Goal: Information Seeking & Learning: Learn about a topic

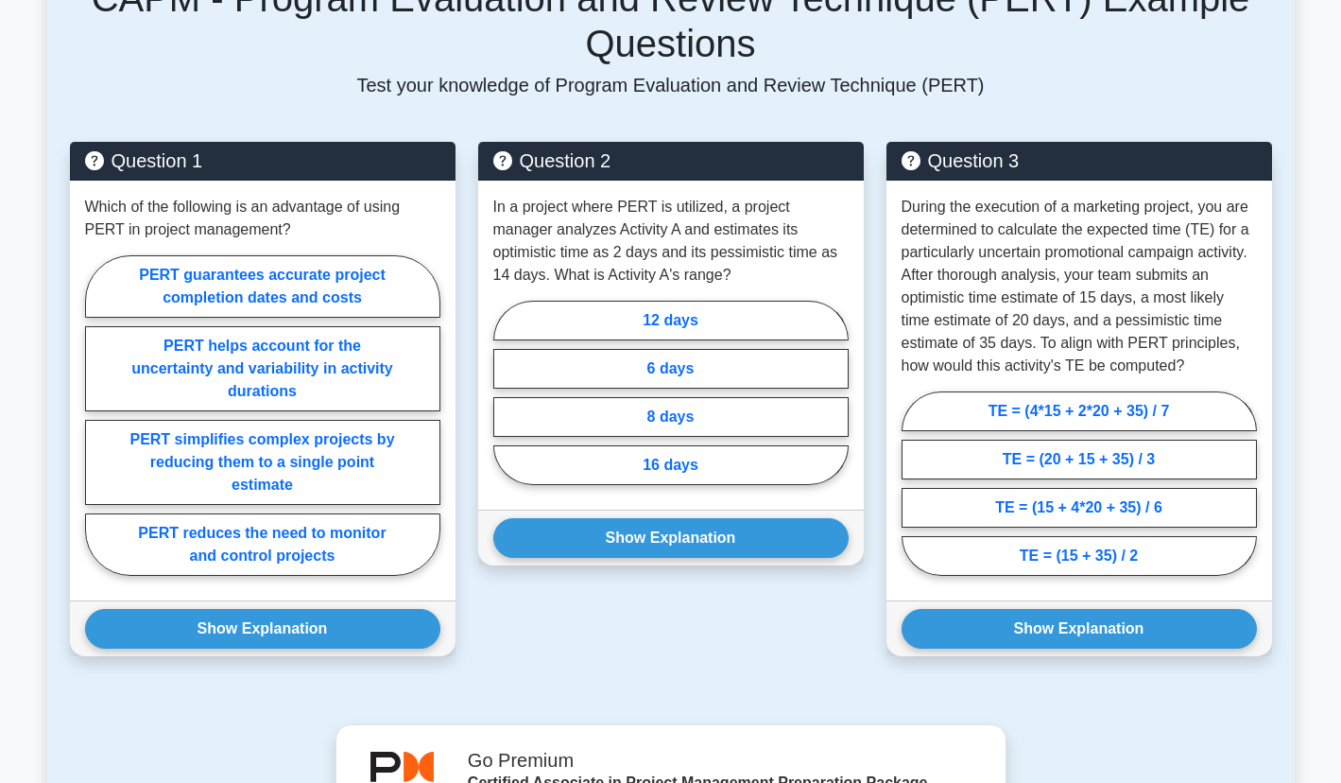
scroll to position [756, 0]
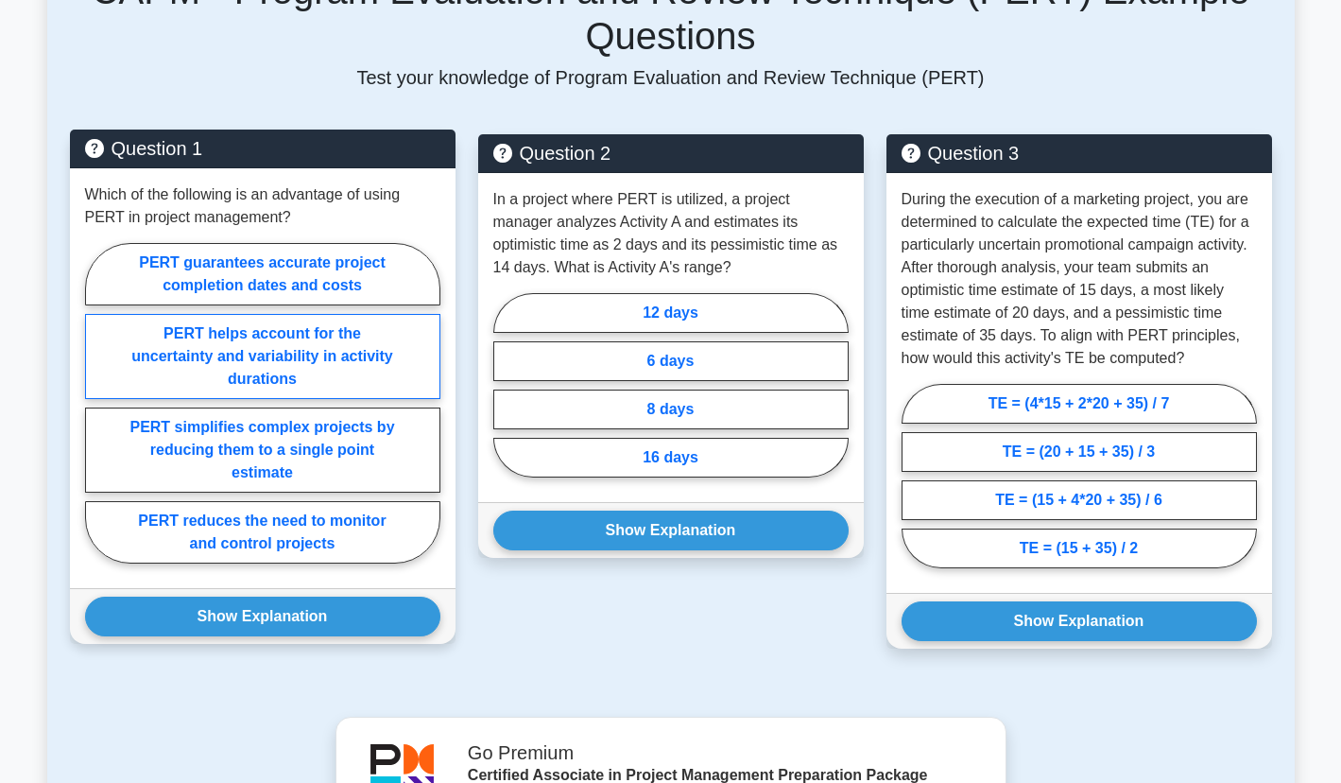
click at [361, 353] on label "PERT helps account for the uncertainty and variability in activity durations" at bounding box center [262, 356] width 355 height 85
click at [97, 403] on input "PERT helps account for the uncertainty and variability in activity durations" at bounding box center [91, 409] width 12 height 12
radio input "true"
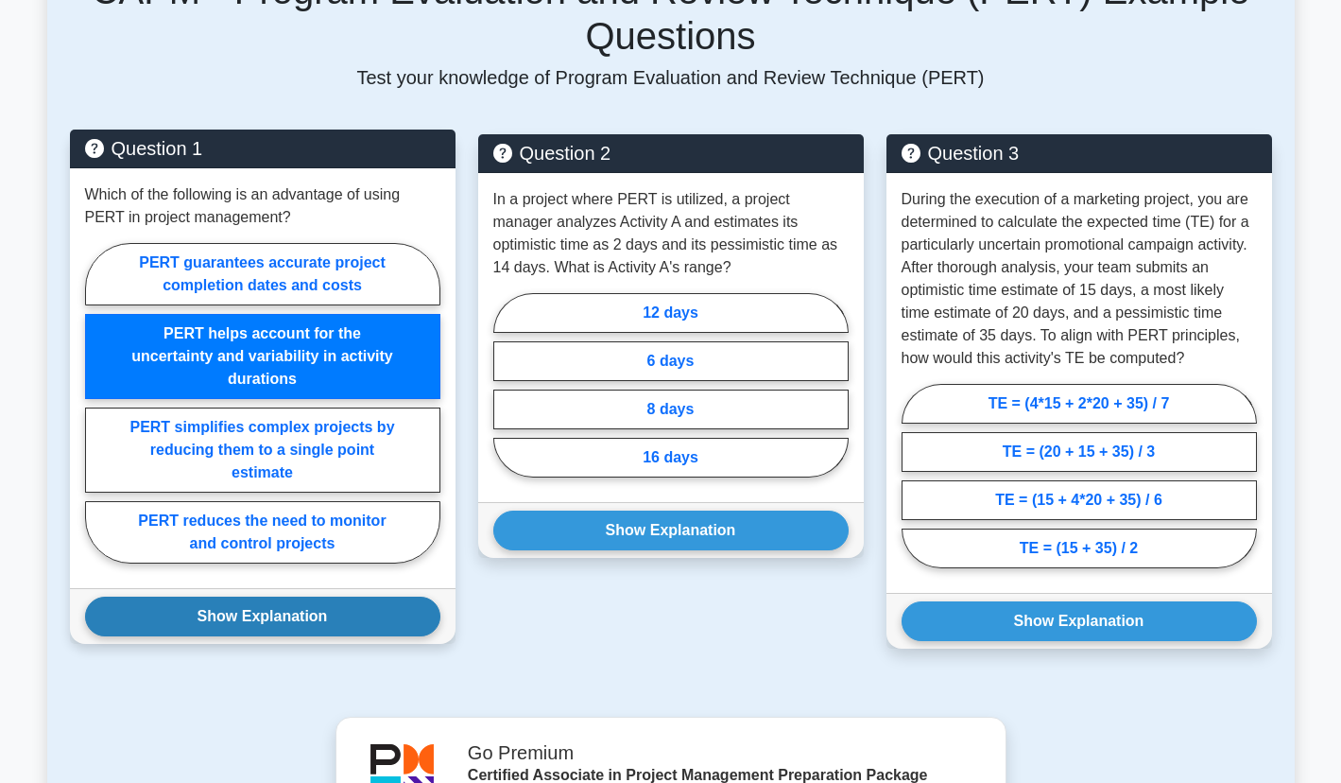
click at [284, 620] on button "Show Explanation" at bounding box center [262, 616] width 355 height 40
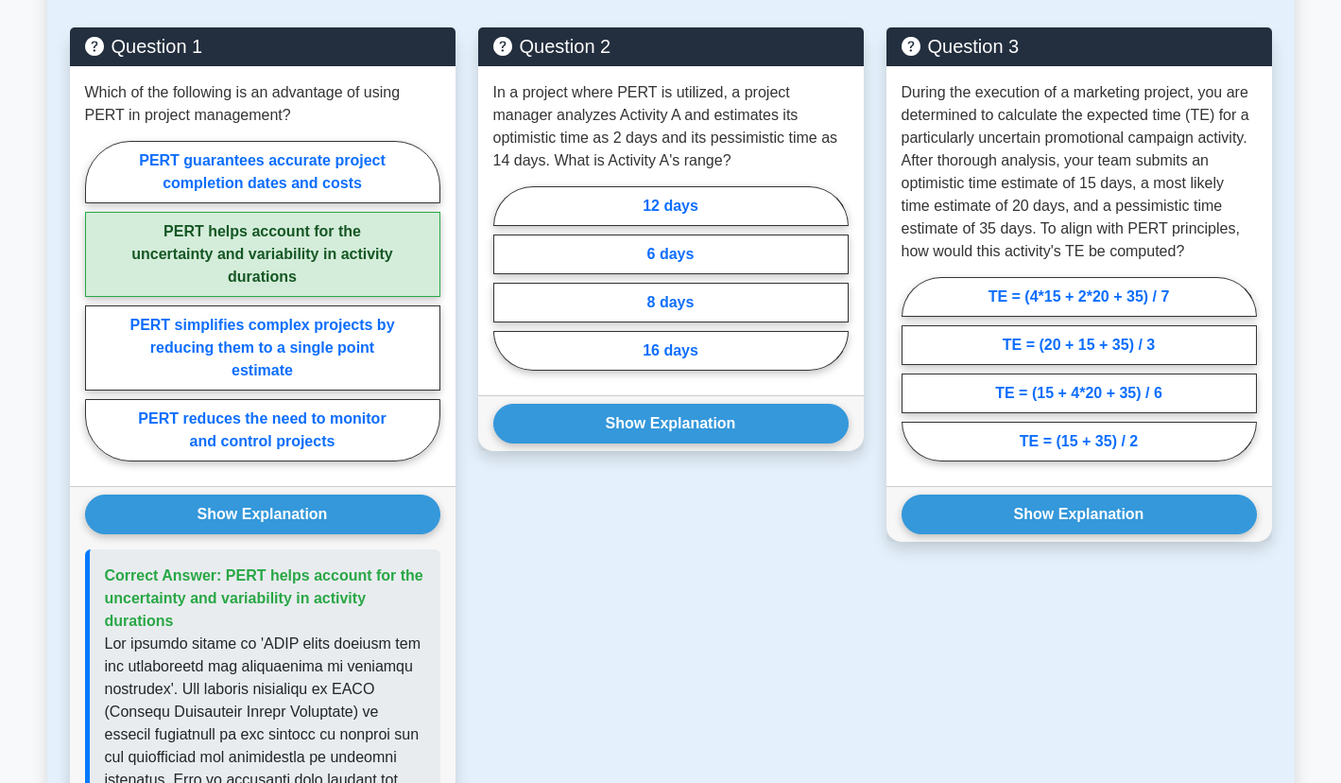
scroll to position [851, 0]
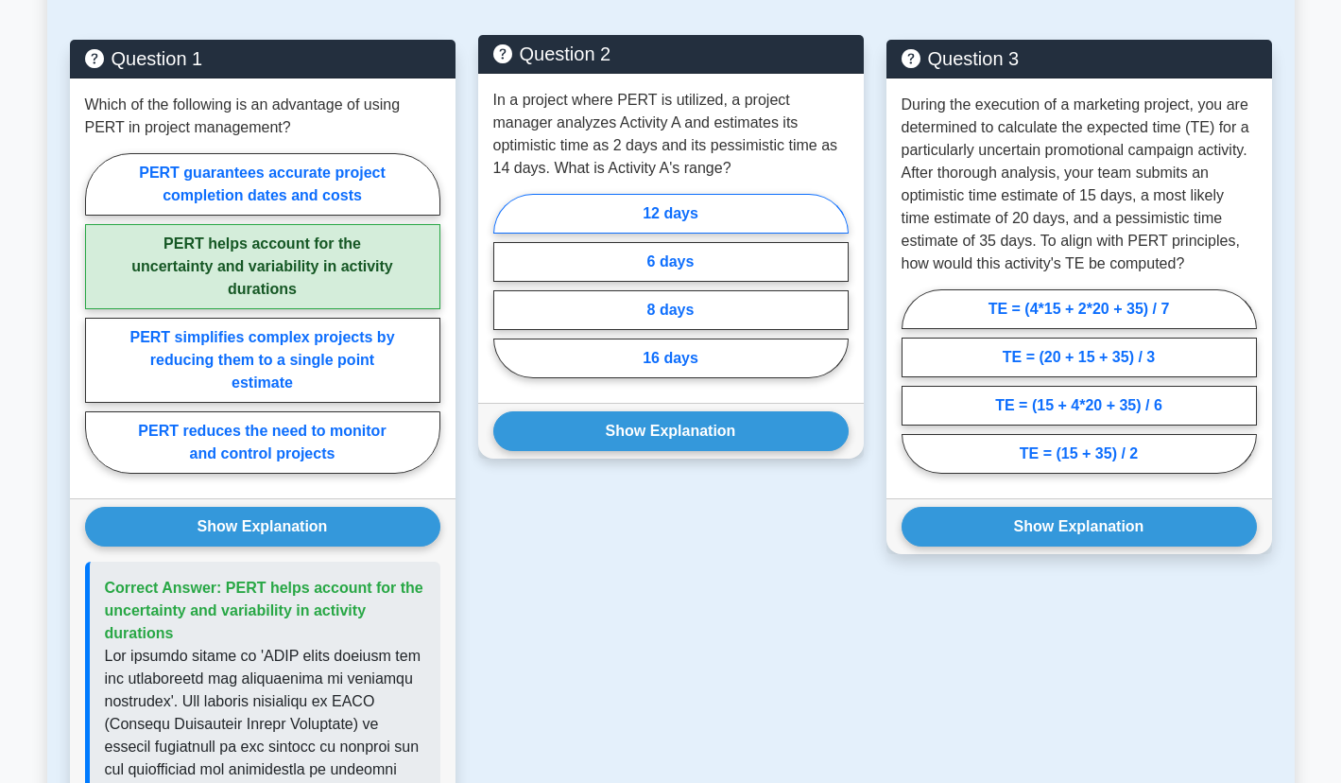
click at [706, 220] on label "12 days" at bounding box center [670, 214] width 355 height 40
click at [506, 285] on input "12 days" at bounding box center [499, 291] width 12 height 12
radio input "true"
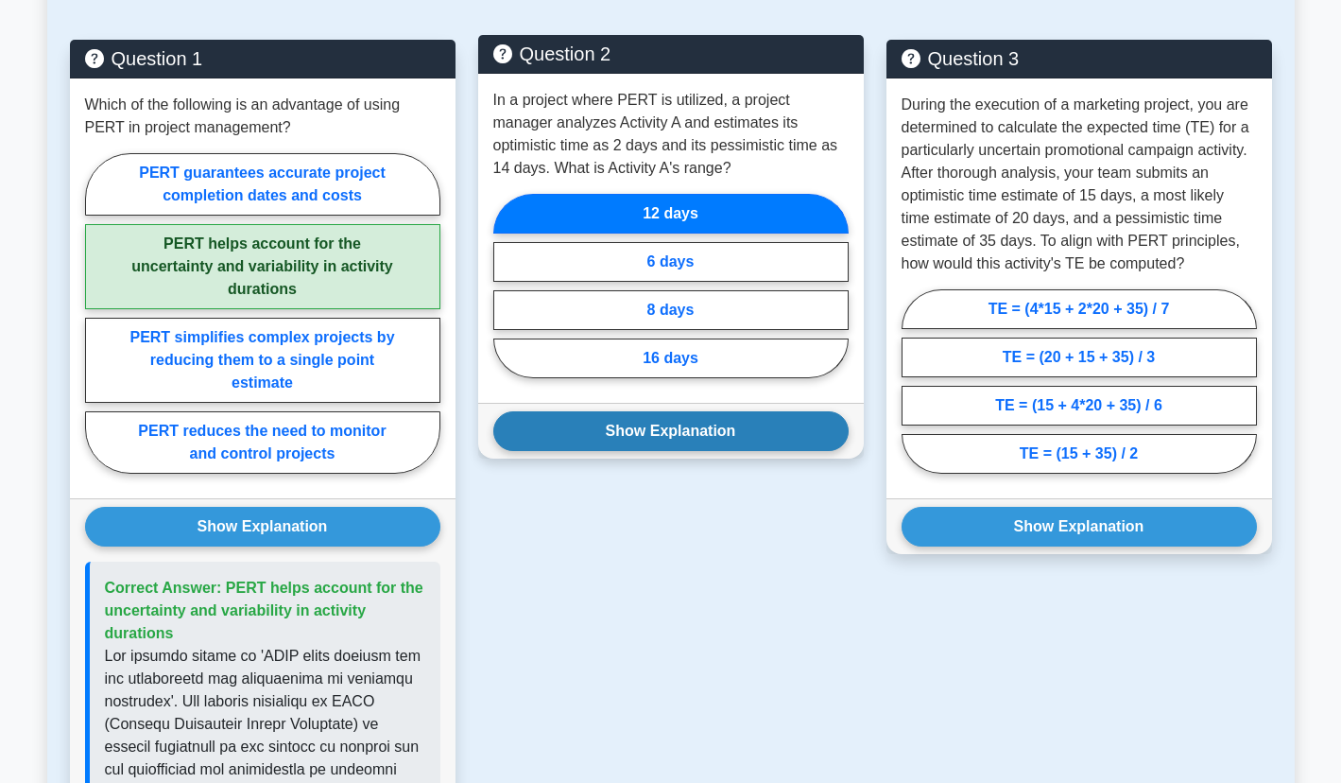
click at [720, 431] on button "Show Explanation" at bounding box center [670, 431] width 355 height 40
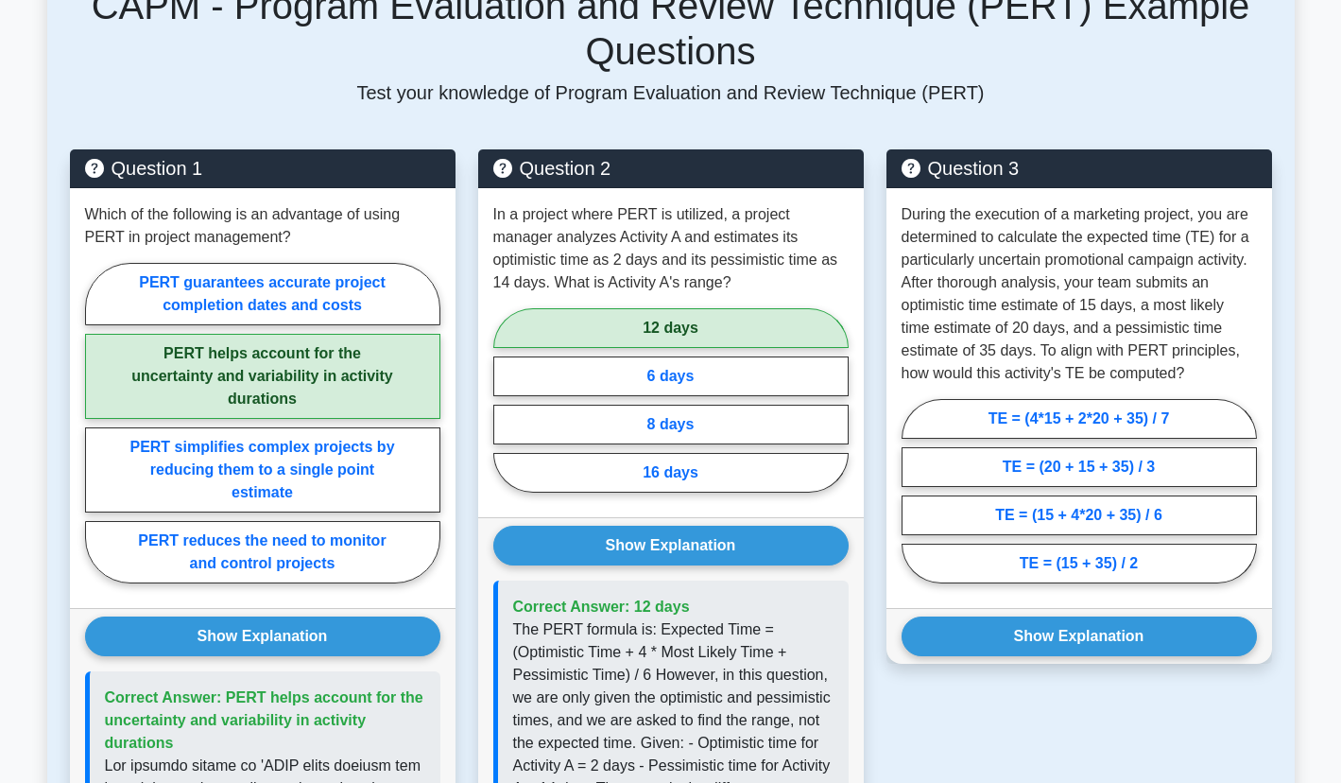
scroll to position [756, 0]
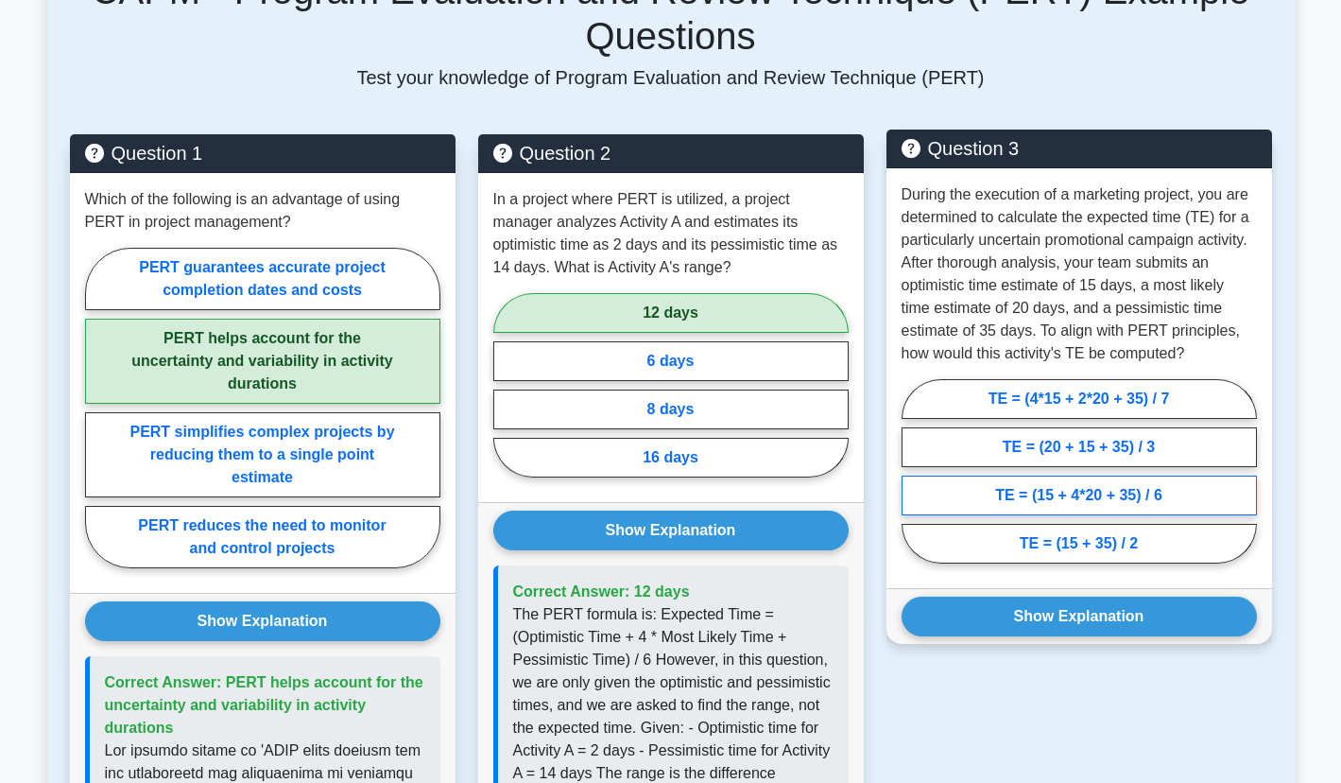
click at [1176, 501] on label "TE = (15 + 4*20 + 35) / 6" at bounding box center [1079, 495] width 355 height 40
click at [914, 483] on input "TE = (15 + 4*20 + 35) / 6" at bounding box center [908, 477] width 12 height 12
radio input "true"
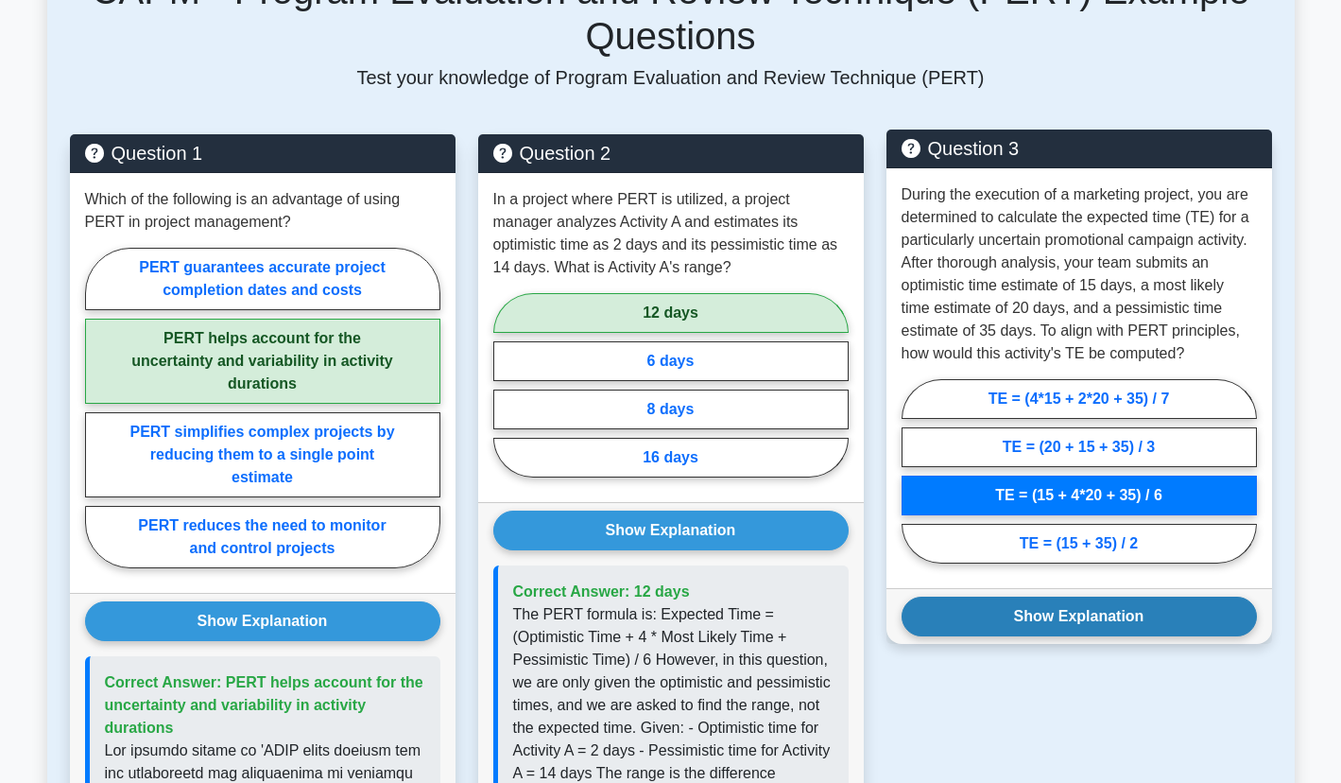
click at [1148, 612] on button "Show Explanation" at bounding box center [1079, 616] width 355 height 40
